Goal: Find specific page/section: Find specific page/section

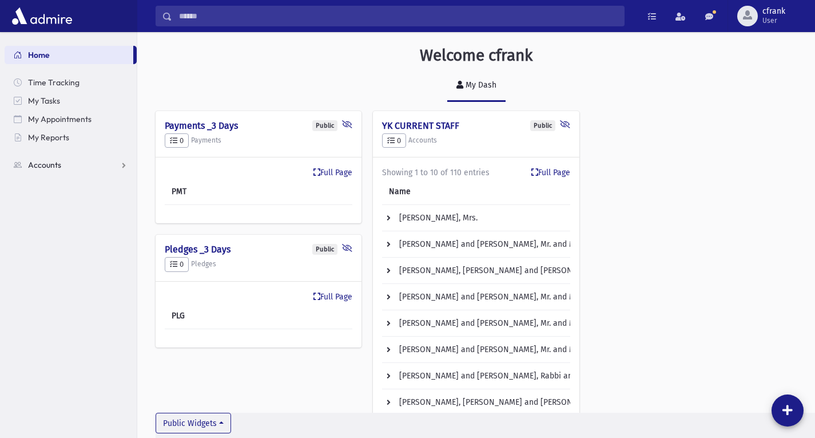
click at [82, 168] on link "Accounts" at bounding box center [71, 165] width 132 height 18
click at [74, 140] on link "My Reports" at bounding box center [71, 137] width 132 height 18
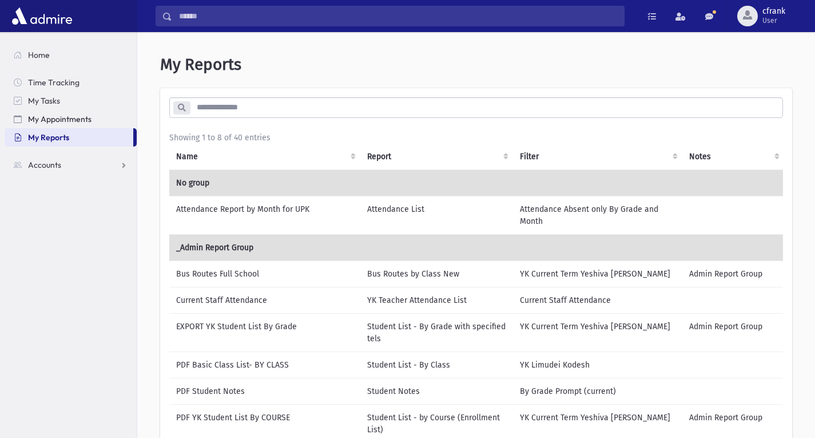
click at [89, 125] on link "My Appointments" at bounding box center [71, 119] width 132 height 18
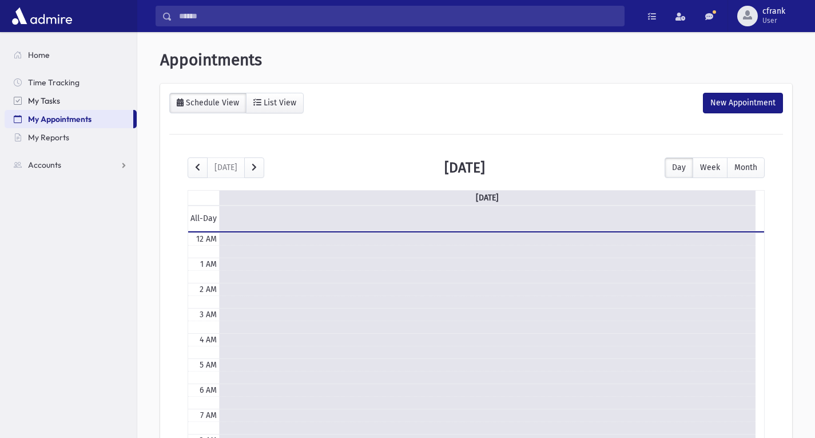
scroll to position [152, 0]
click at [89, 106] on link "My Tasks" at bounding box center [71, 101] width 132 height 18
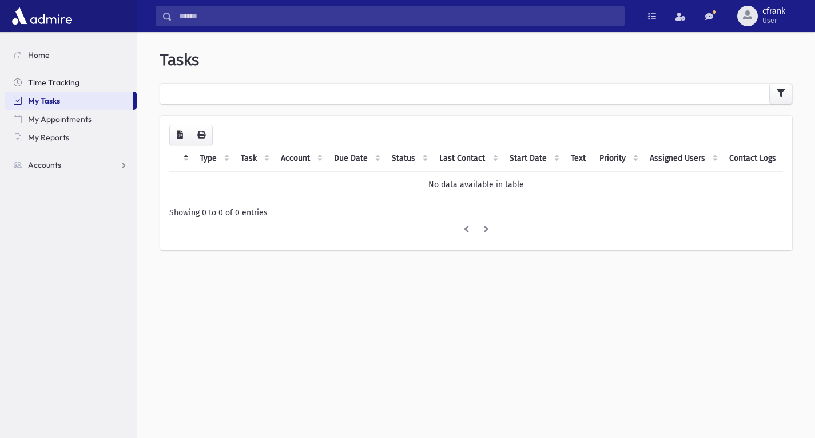
click at [87, 79] on link "Time Tracking" at bounding box center [71, 82] width 132 height 18
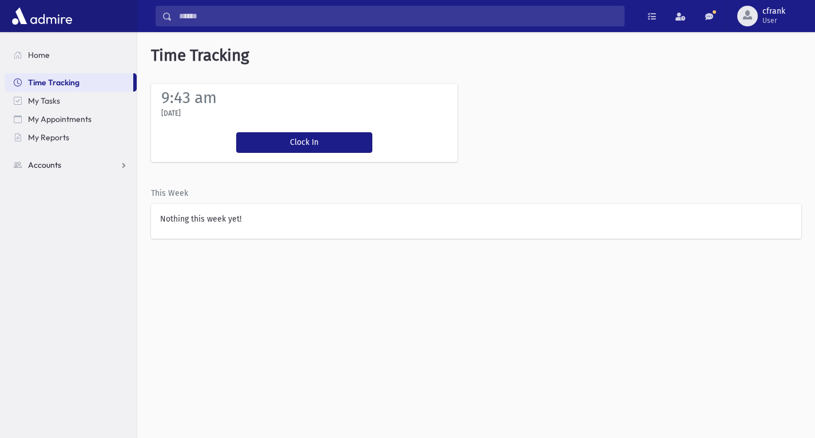
click at [120, 166] on link "Accounts" at bounding box center [71, 165] width 132 height 18
click at [88, 186] on link "Account List" at bounding box center [71, 183] width 132 height 18
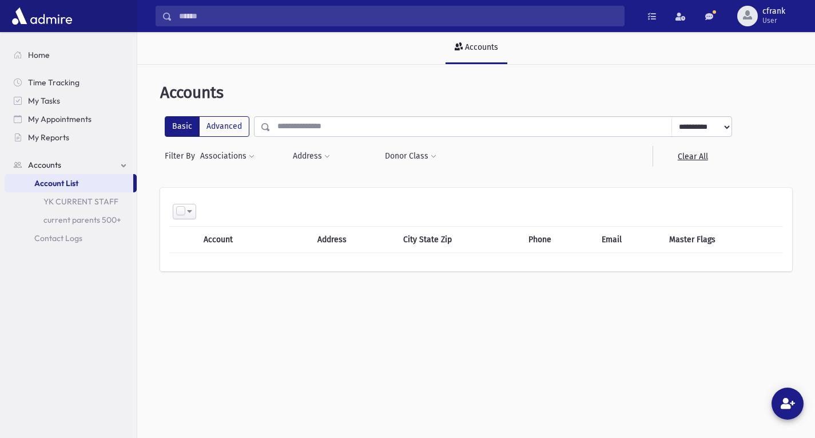
click at [122, 164] on link "Accounts" at bounding box center [71, 165] width 132 height 18
click at [122, 166] on link "Accounts" at bounding box center [71, 165] width 132 height 18
click at [67, 137] on span "My Reports" at bounding box center [48, 137] width 41 height 10
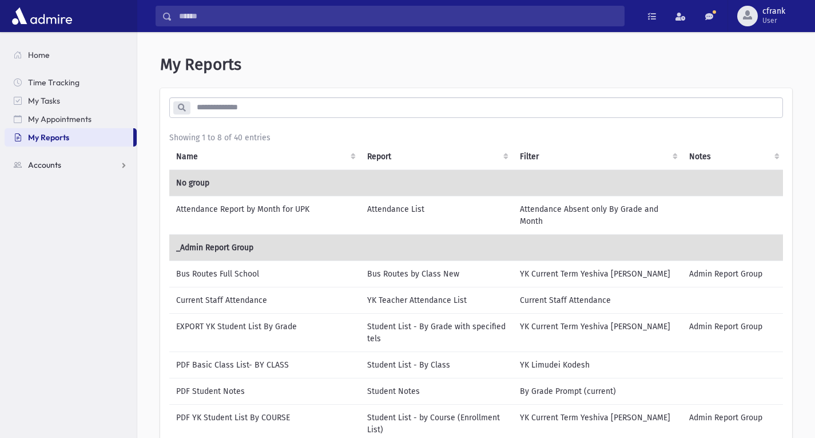
click at [129, 164] on link "Accounts" at bounding box center [71, 165] width 132 height 18
click at [104, 204] on link "Contact Logs" at bounding box center [71, 201] width 132 height 18
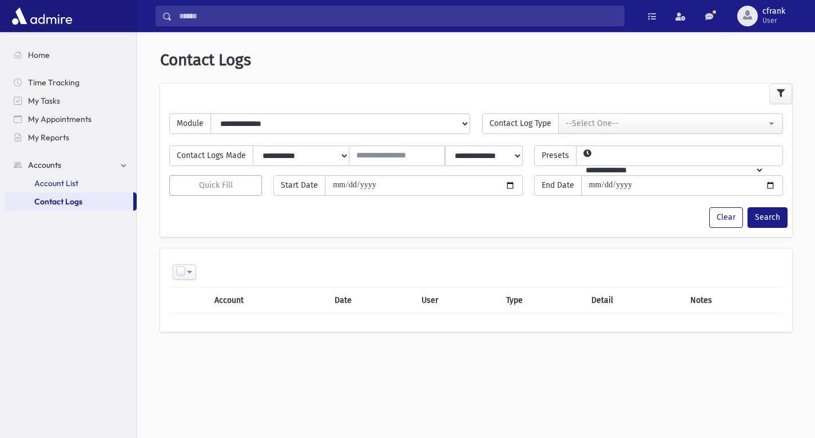
click at [115, 181] on link "Account List" at bounding box center [71, 183] width 132 height 18
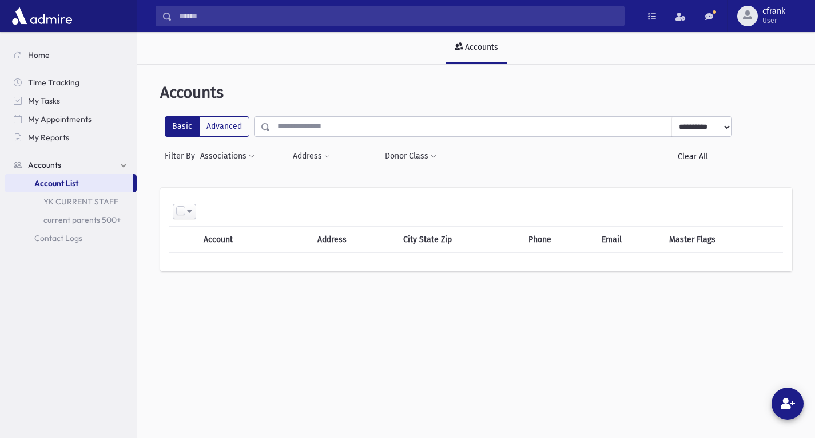
click at [348, 127] on input "text" at bounding box center [472, 126] width 402 height 21
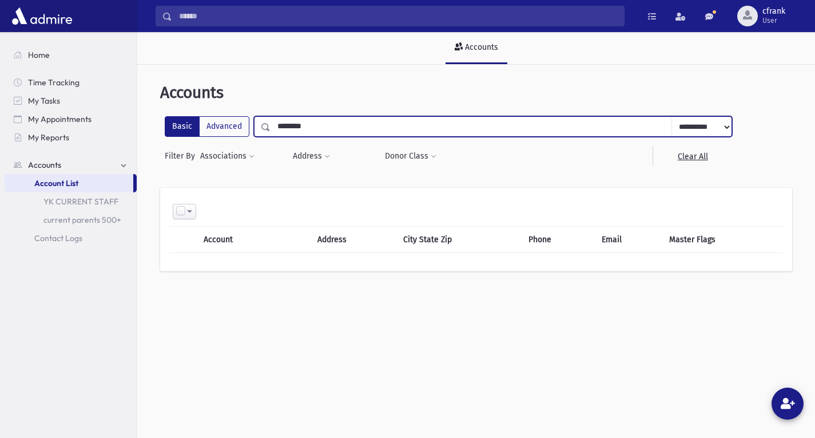
type input "********"
